Goal: Find specific page/section: Find specific page/section

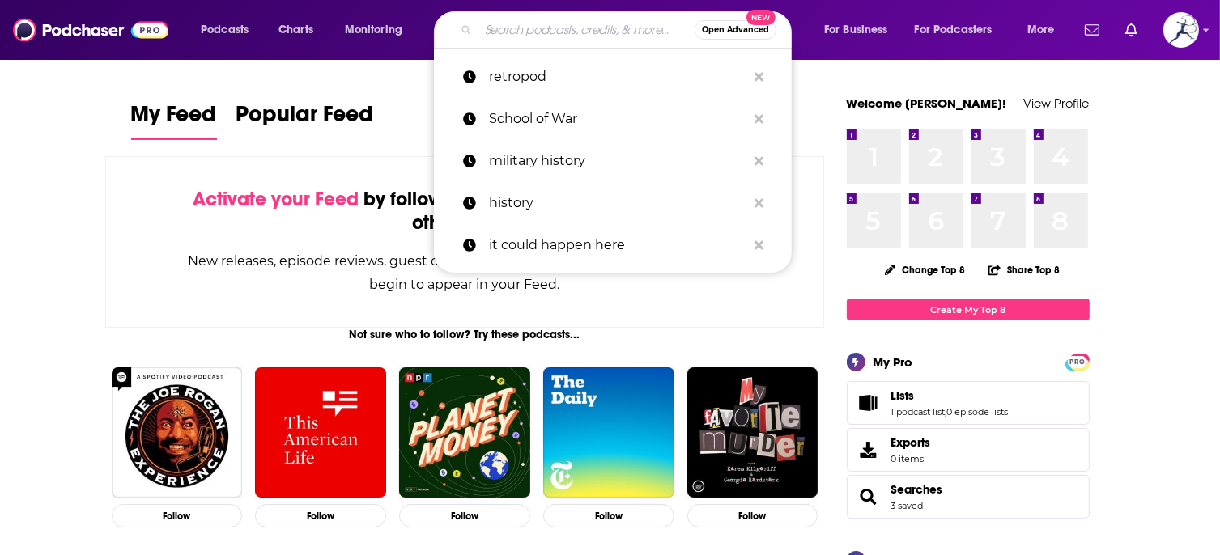
click at [508, 40] on input "Search podcasts, credits, & more..." at bounding box center [586, 30] width 216 height 26
paste input "The History Syndicate Podcast"
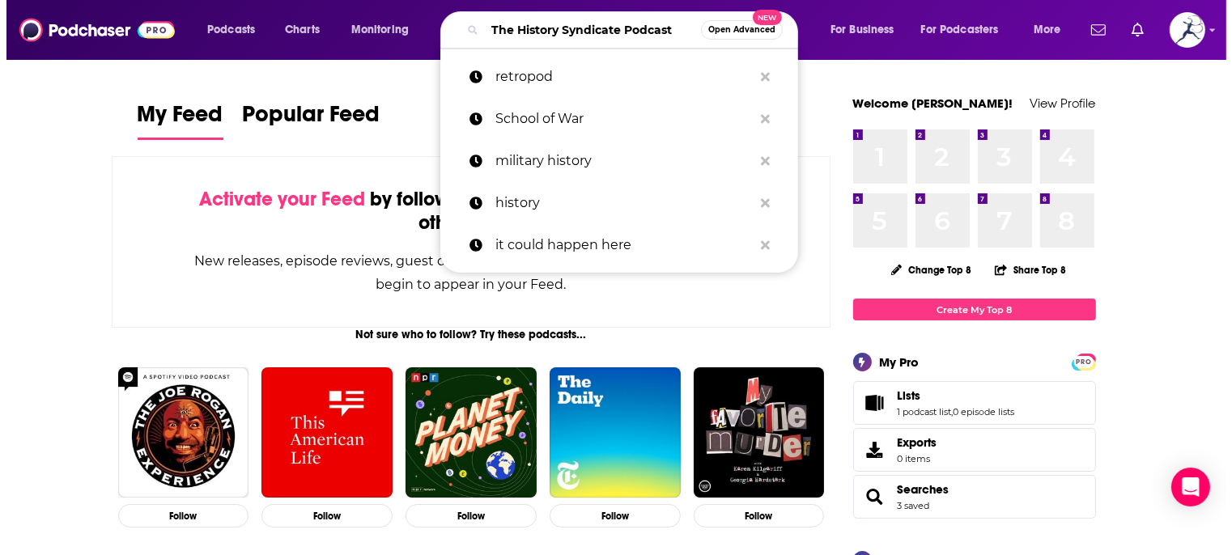
scroll to position [0, 11]
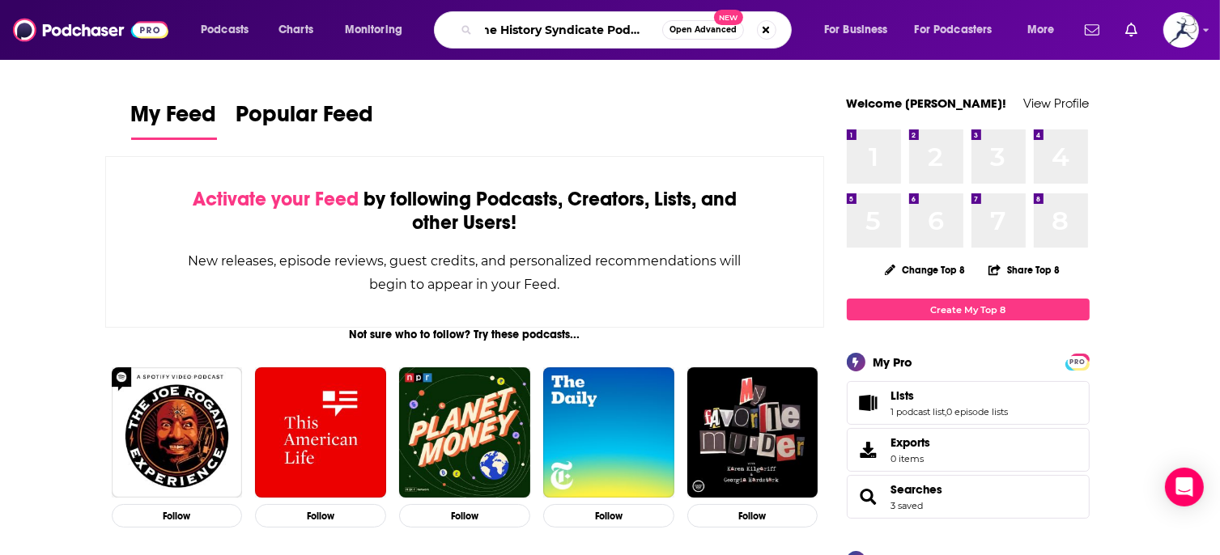
type input "The History Syndicate Podcast"
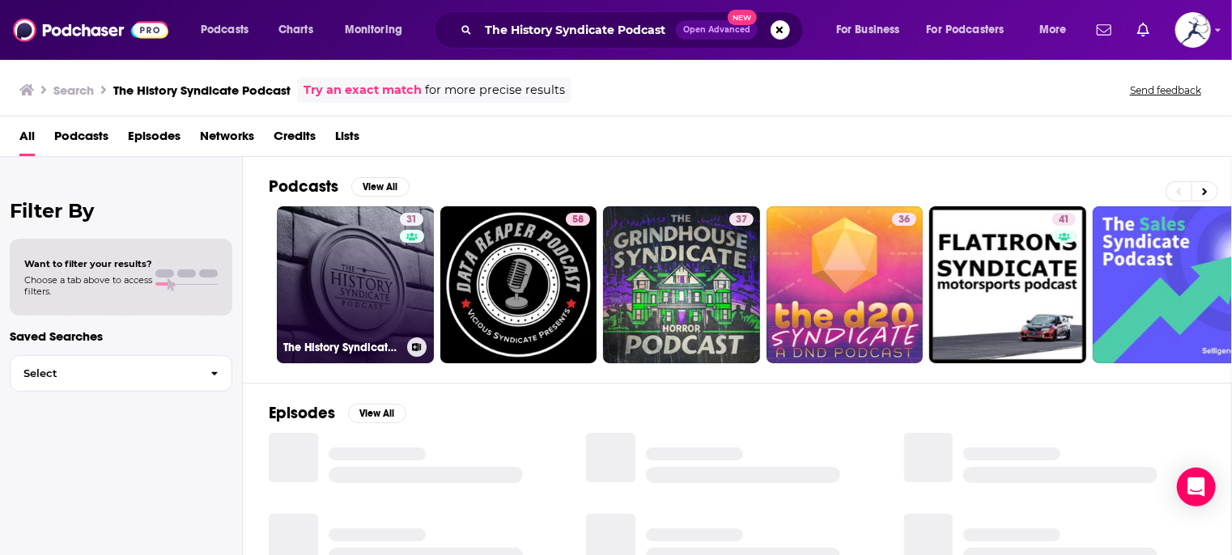
click at [355, 307] on link "31 The History Syndicate Podcast" at bounding box center [355, 284] width 157 height 157
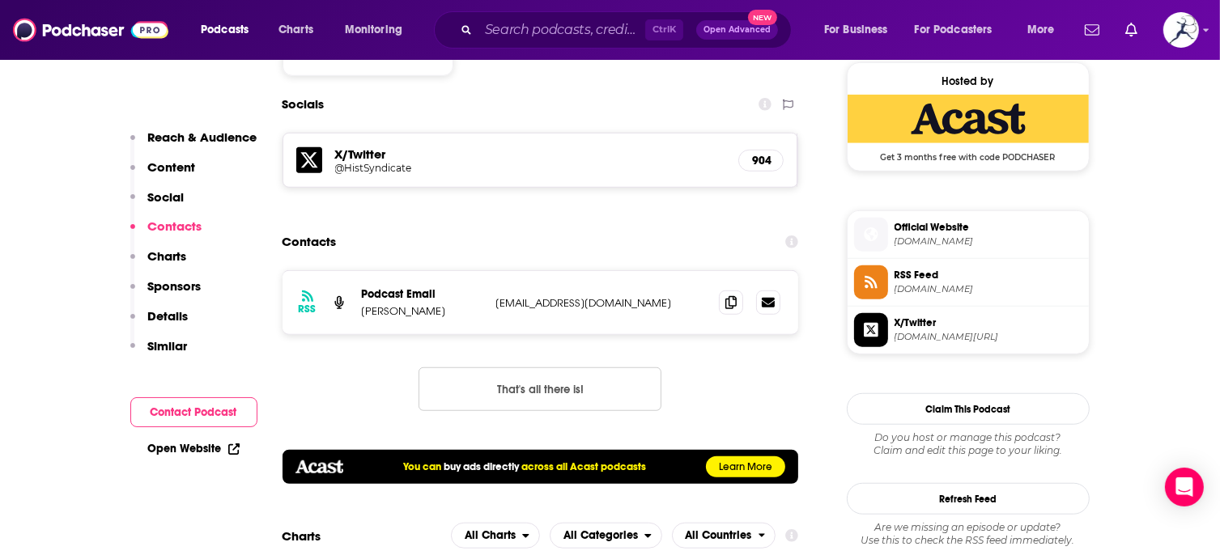
scroll to position [1184, 0]
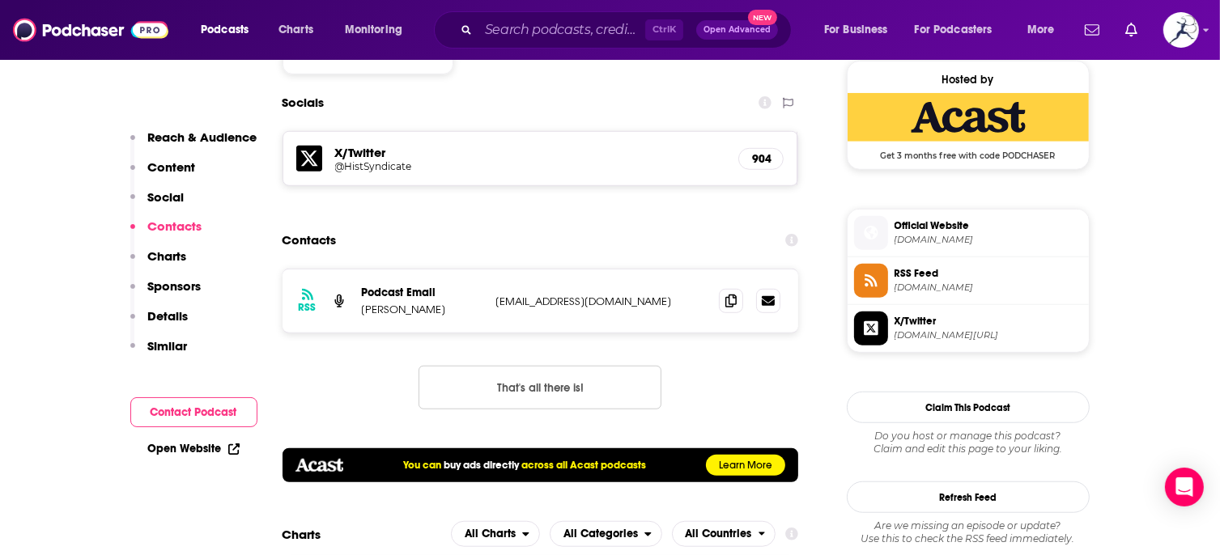
click at [400, 168] on h5 "@HistSyndicate" at bounding box center [464, 166] width 259 height 12
